Goal: Transaction & Acquisition: Purchase product/service

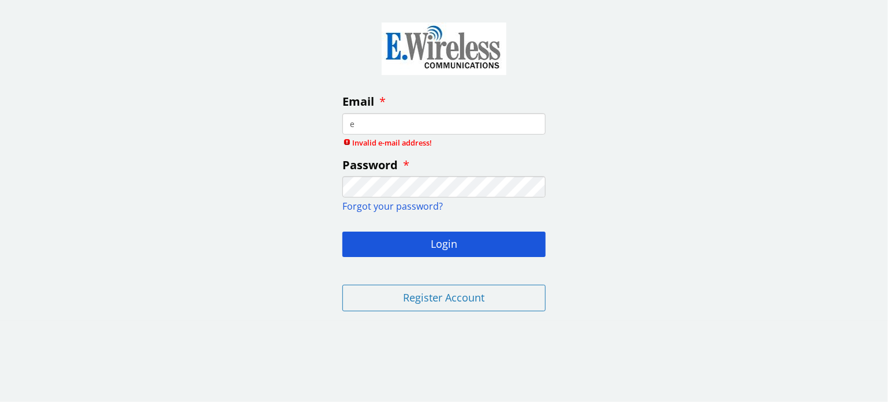
type input "[PERSON_NAME][EMAIL_ADDRESS][DOMAIN_NAME]"
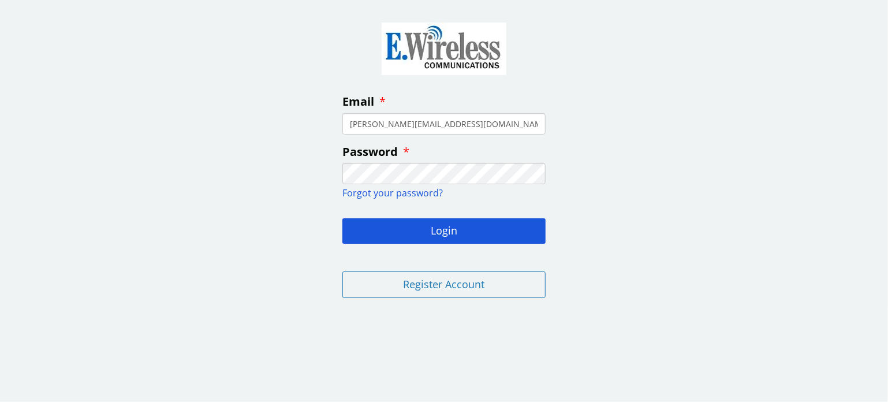
click at [342, 218] on button "Login" at bounding box center [443, 230] width 203 height 25
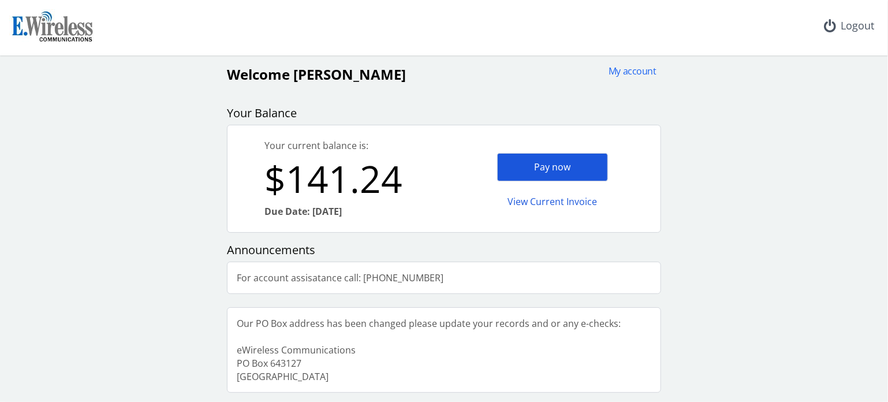
click at [556, 165] on div "Pay now" at bounding box center [552, 167] width 111 height 28
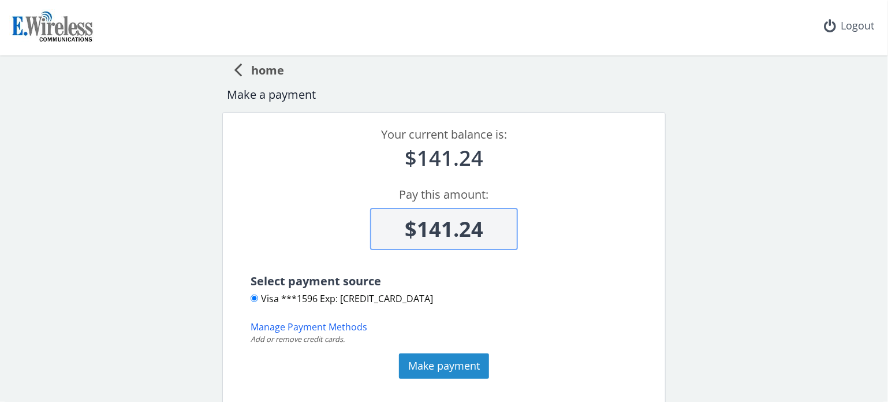
click at [435, 368] on button "Make payment" at bounding box center [444, 365] width 90 height 25
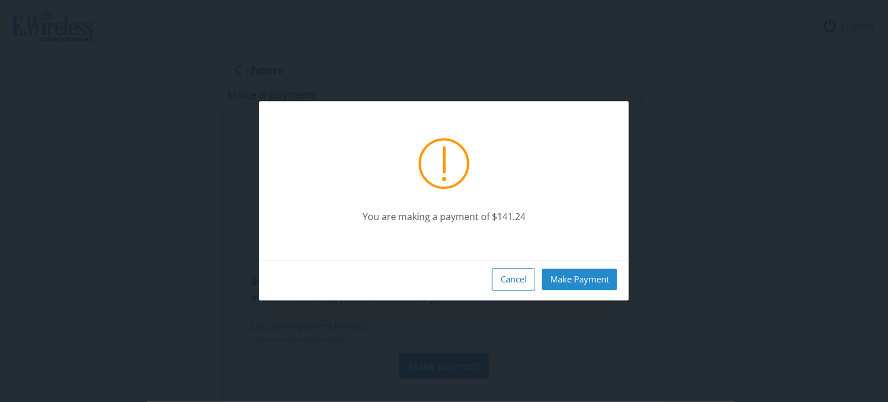
click at [571, 278] on button "Make Payment" at bounding box center [579, 279] width 75 height 21
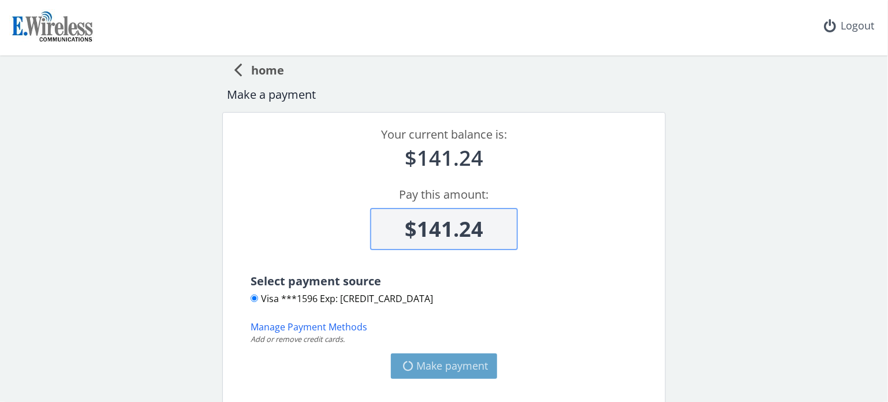
type input "$0"
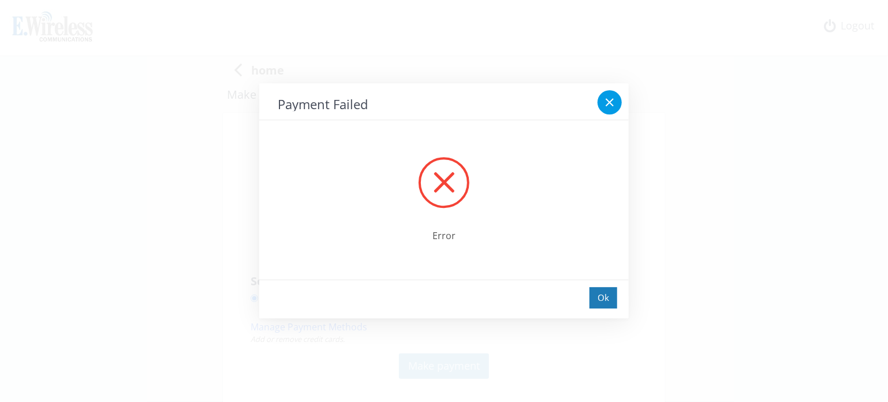
click at [611, 99] on icon at bounding box center [610, 103] width 14 height 14
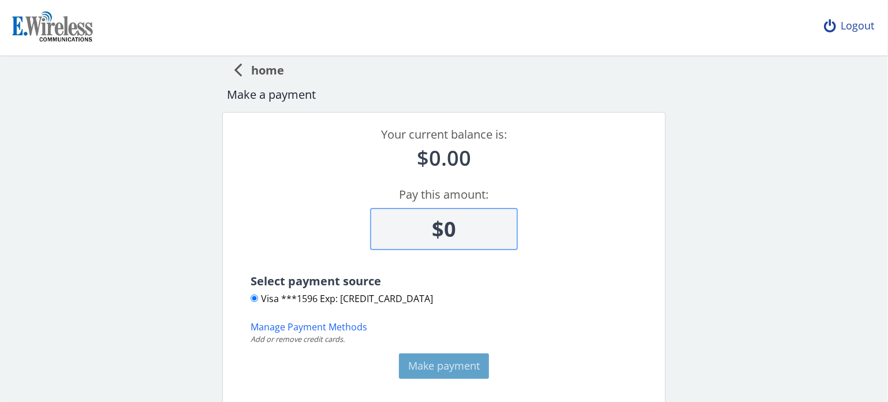
click at [855, 25] on div "Logout" at bounding box center [849, 26] width 69 height 52
